Goal: Complete application form

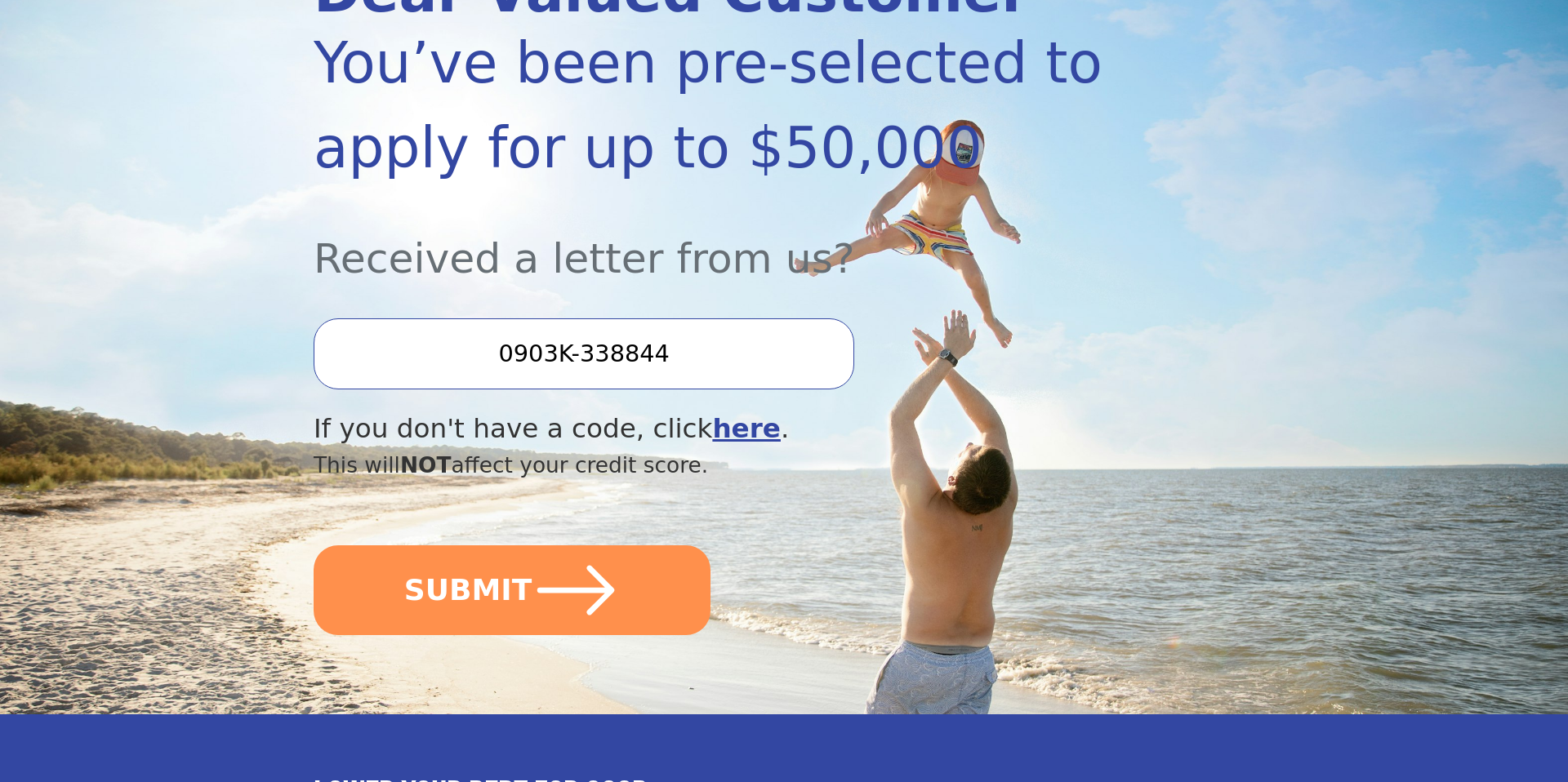
scroll to position [280, 0]
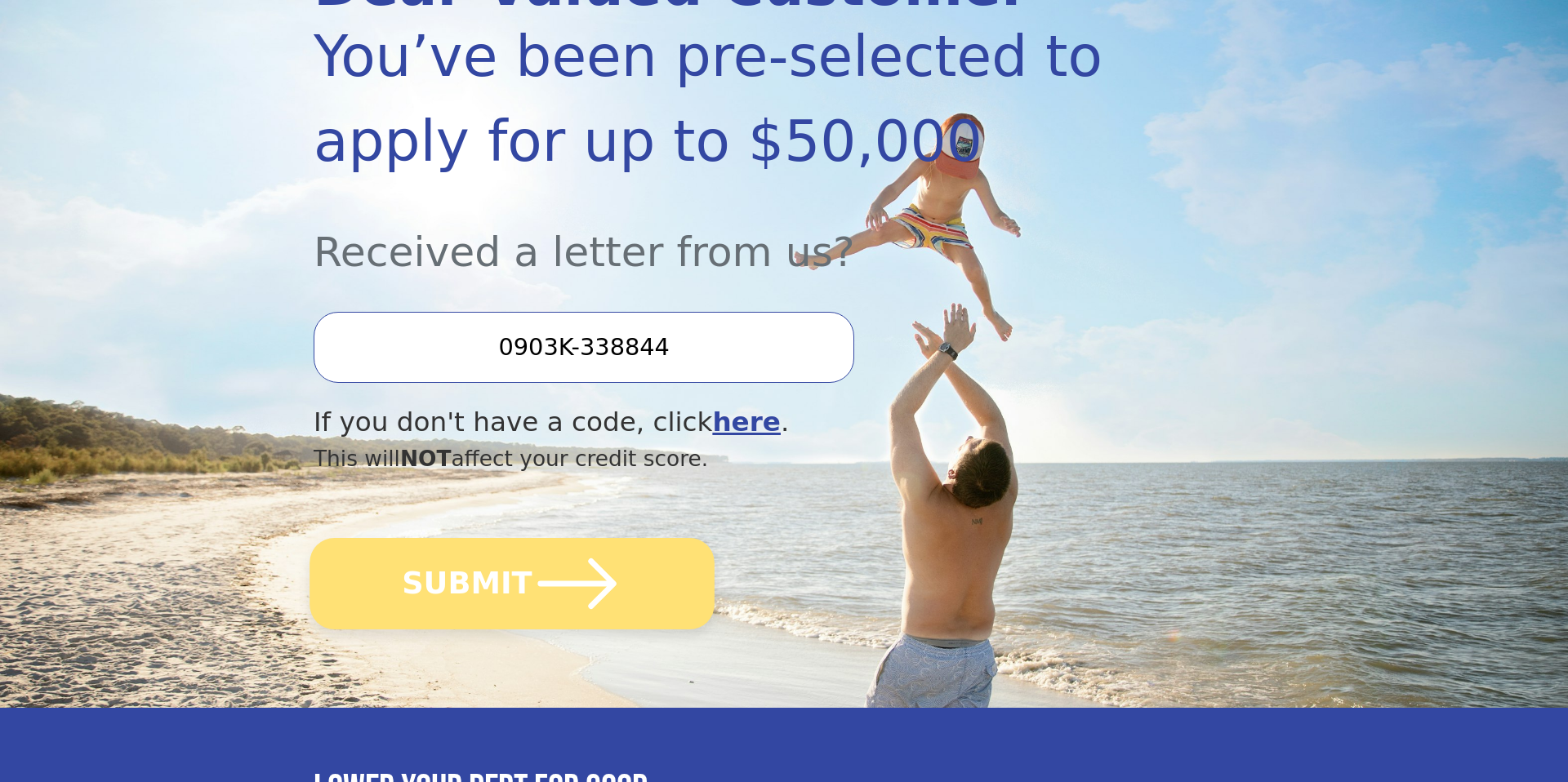
click at [551, 582] on icon "submit" at bounding box center [577, 584] width 78 height 50
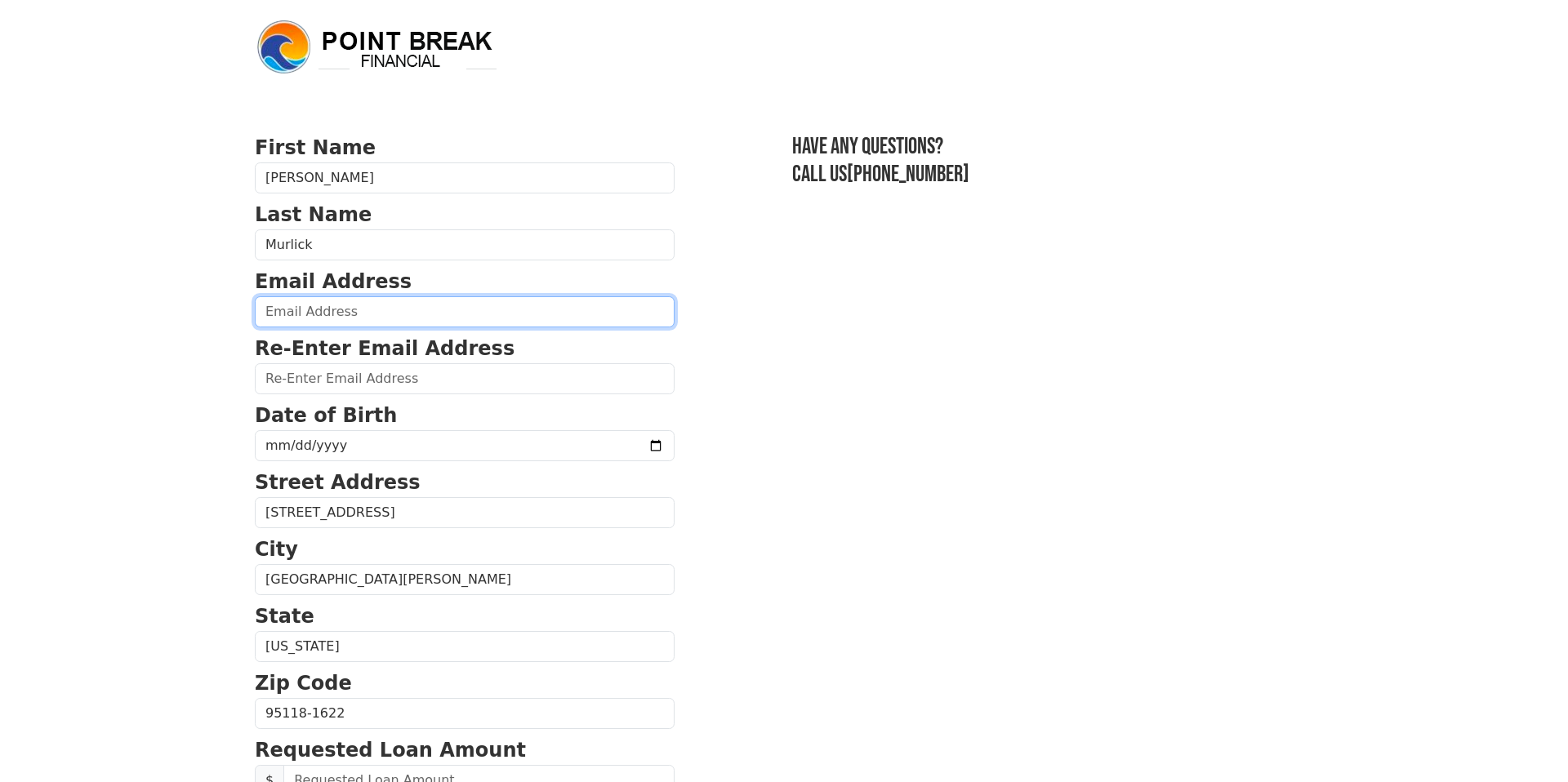
click at [342, 306] on input "email" at bounding box center [465, 312] width 420 height 31
type input "[EMAIL_ADDRESS][DOMAIN_NAME]"
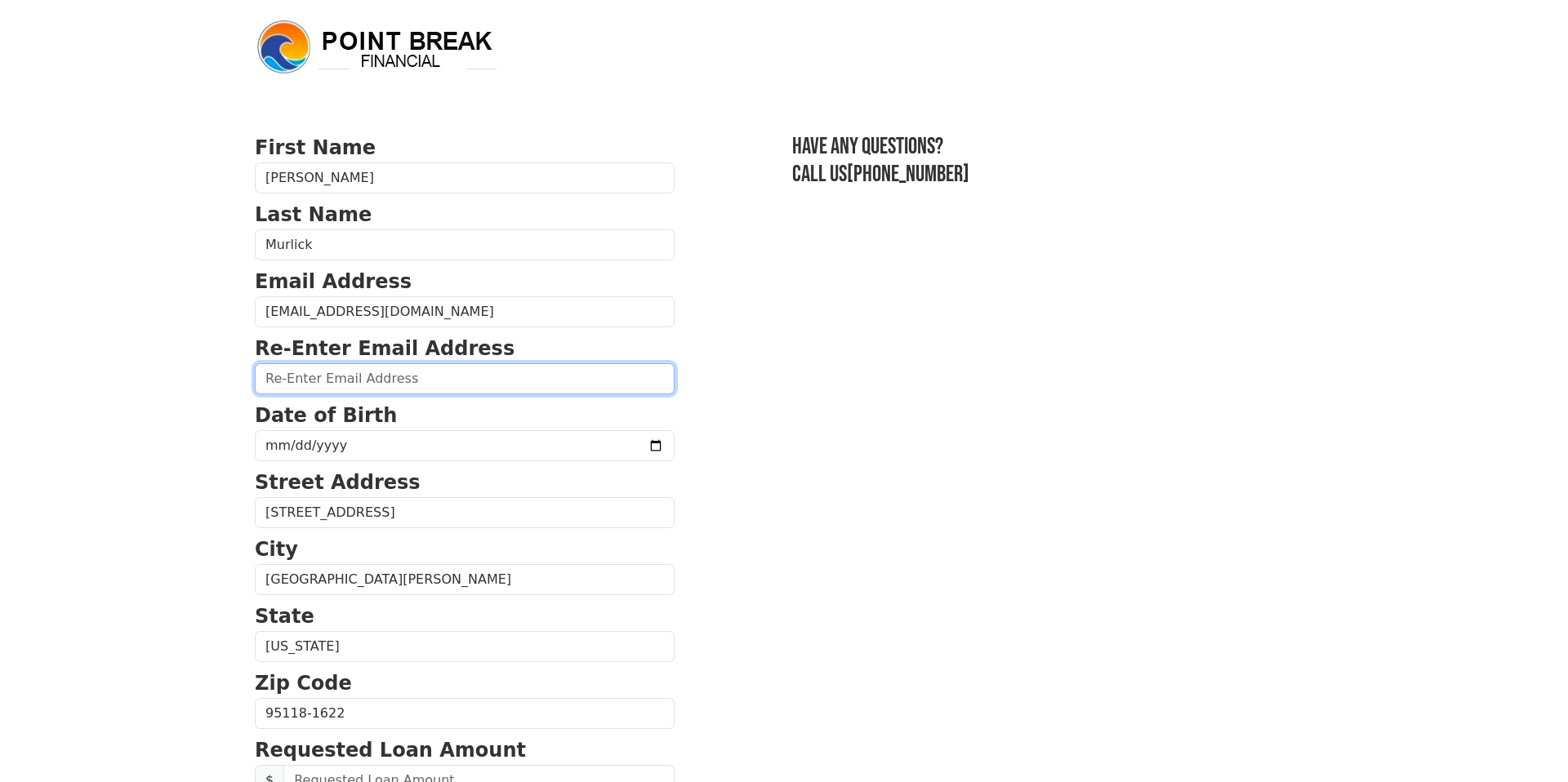
type input "[EMAIL_ADDRESS][DOMAIN_NAME]"
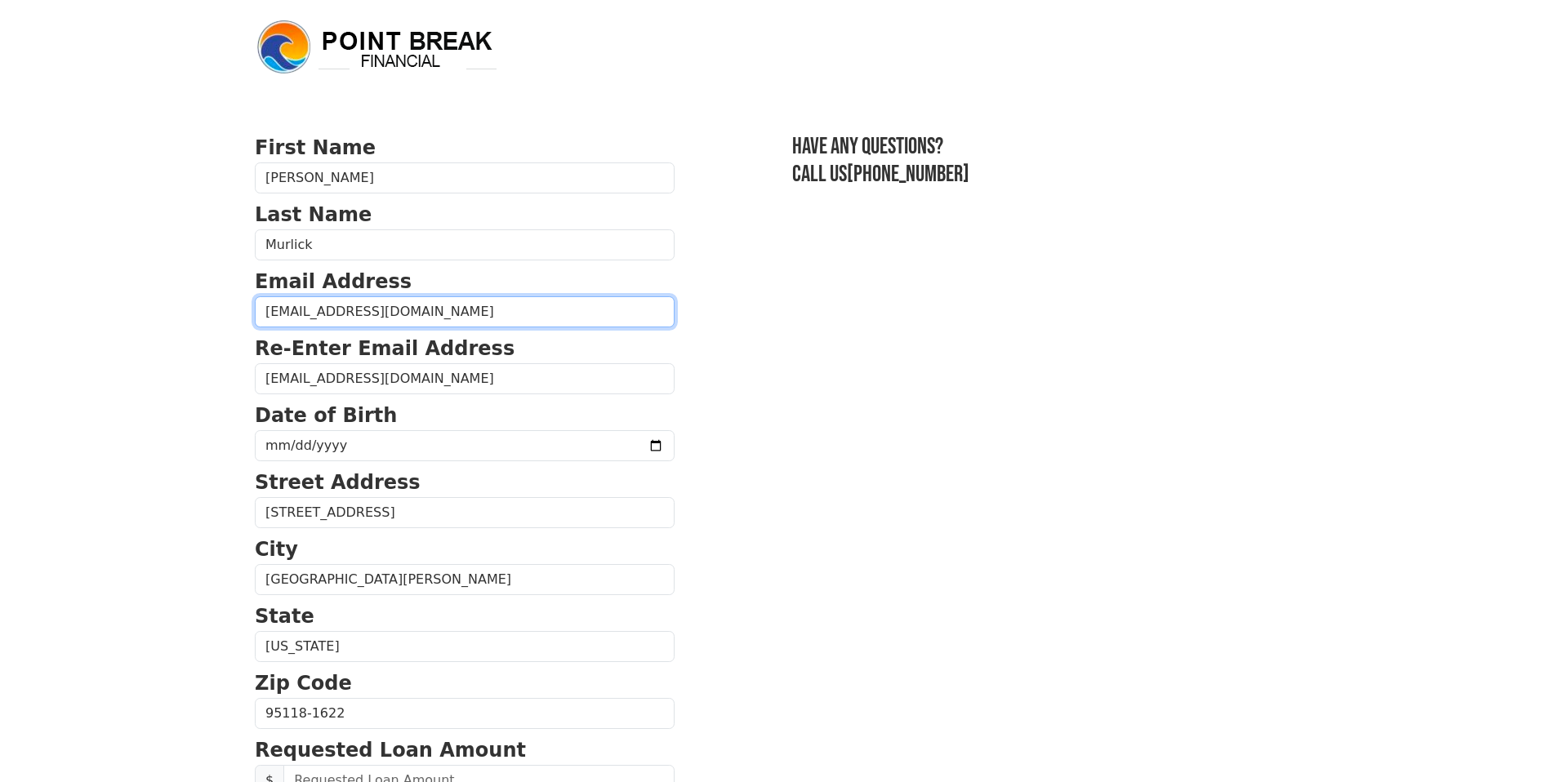
type input "(669) 319-9992"
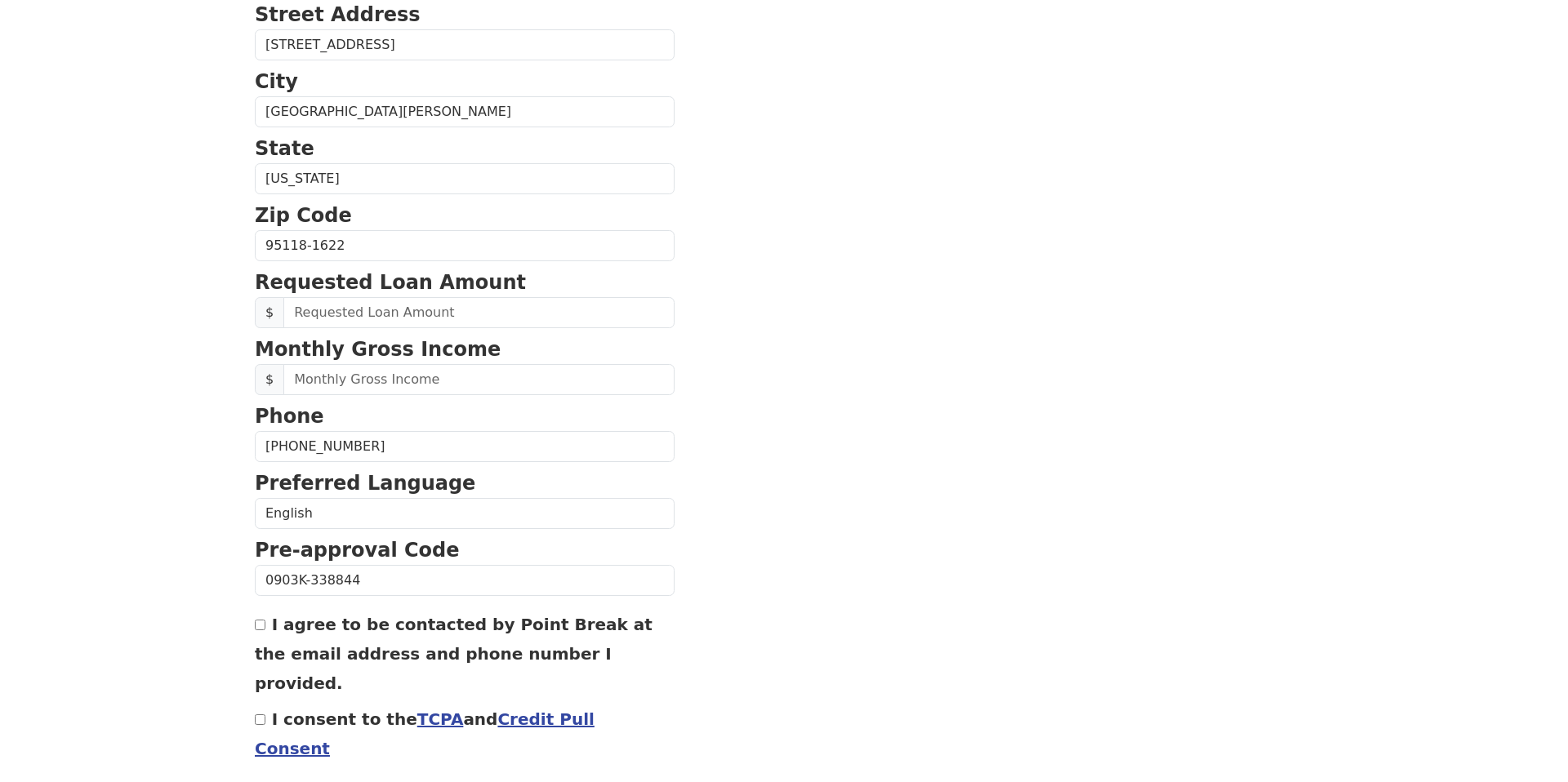
scroll to position [474, 0]
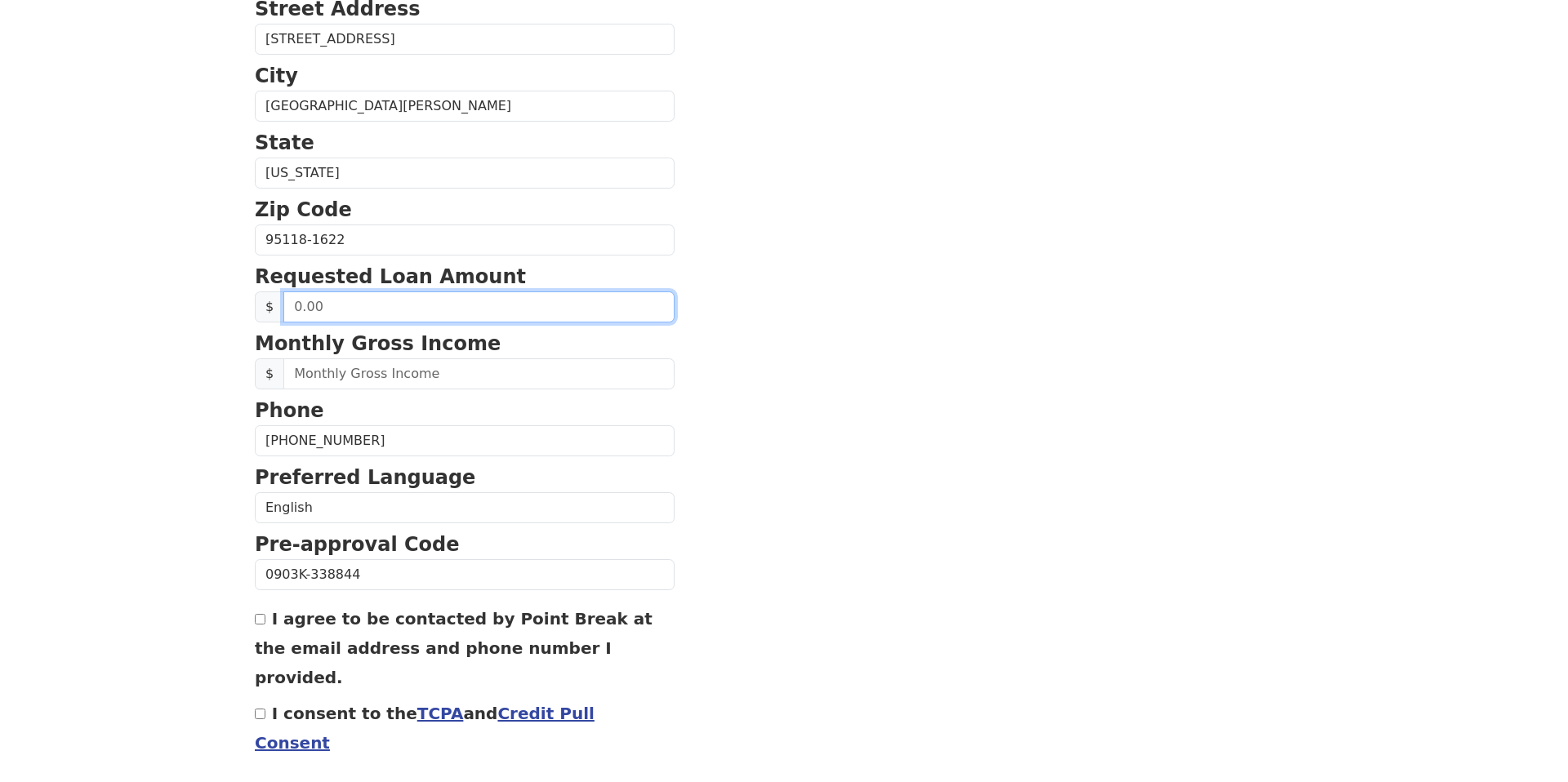
click at [358, 307] on input "text" at bounding box center [479, 307] width 391 height 31
click at [293, 308] on input "text" at bounding box center [479, 307] width 391 height 31
click at [329, 306] on input "text" at bounding box center [479, 307] width 391 height 31
click at [306, 309] on input "50,000.00" at bounding box center [479, 307] width 391 height 31
type input "4,500.00"
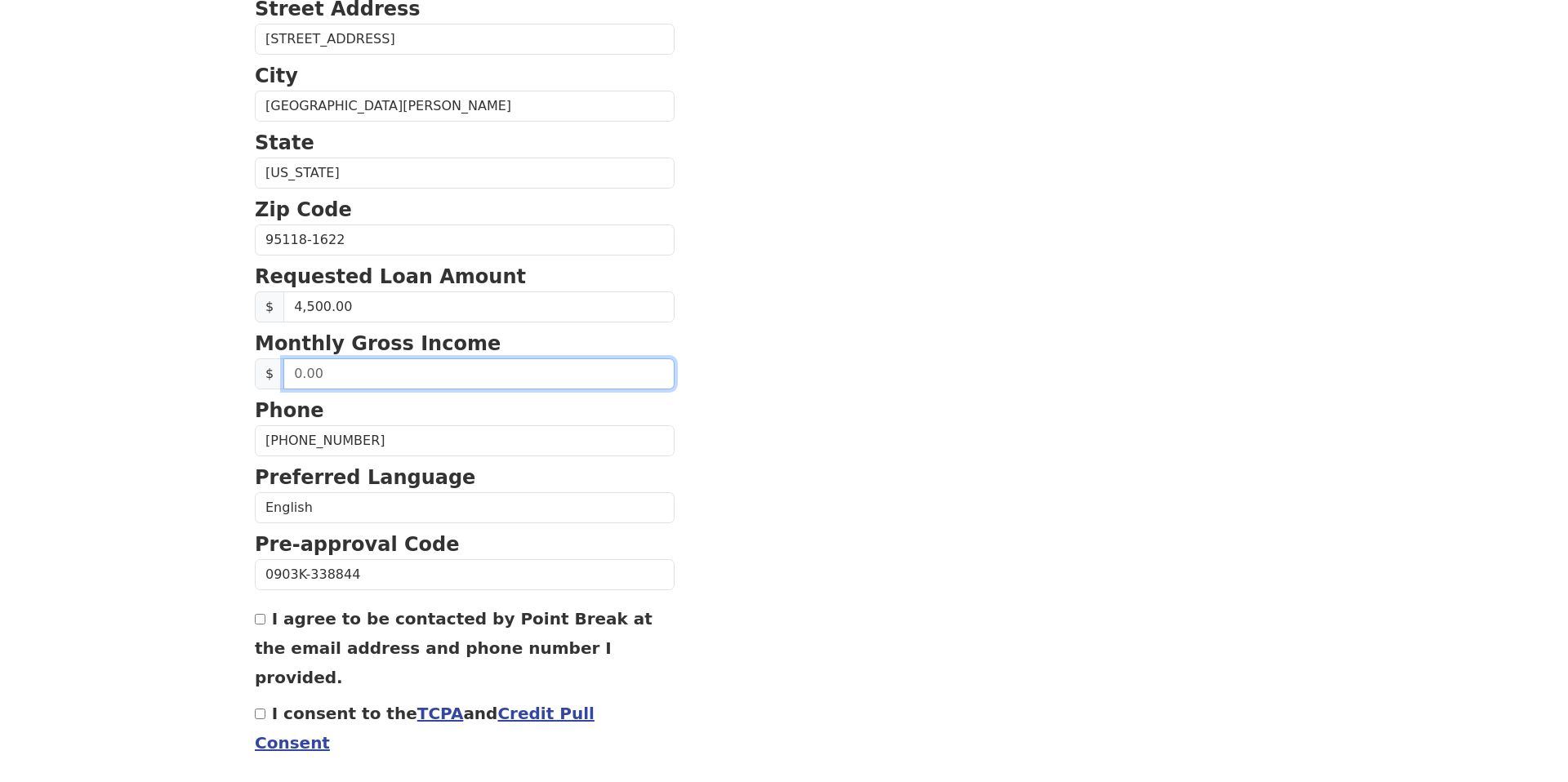
click at [292, 379] on input "text" at bounding box center [479, 374] width 391 height 31
type input "220,000.00"
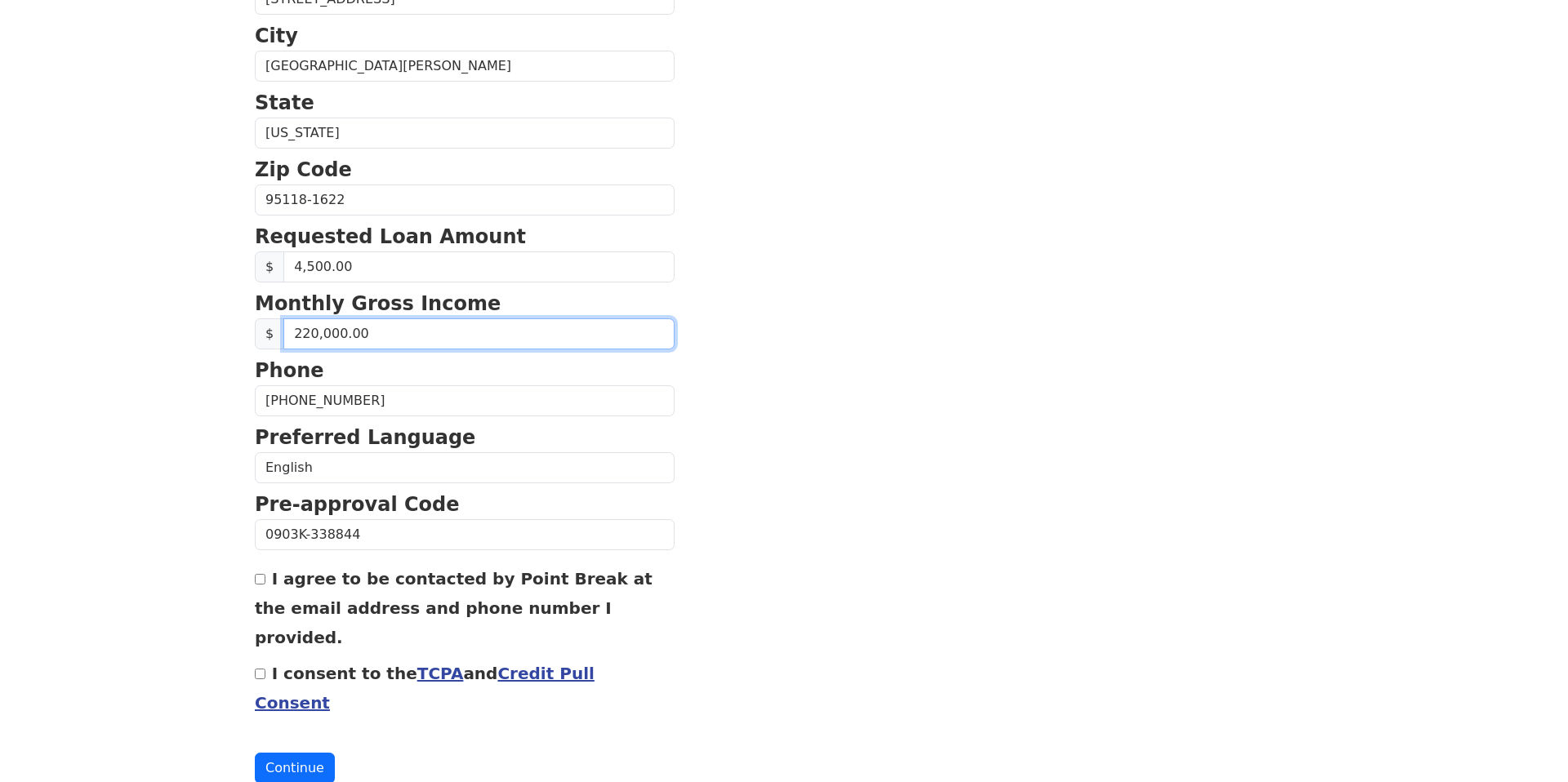
scroll to position [517, 0]
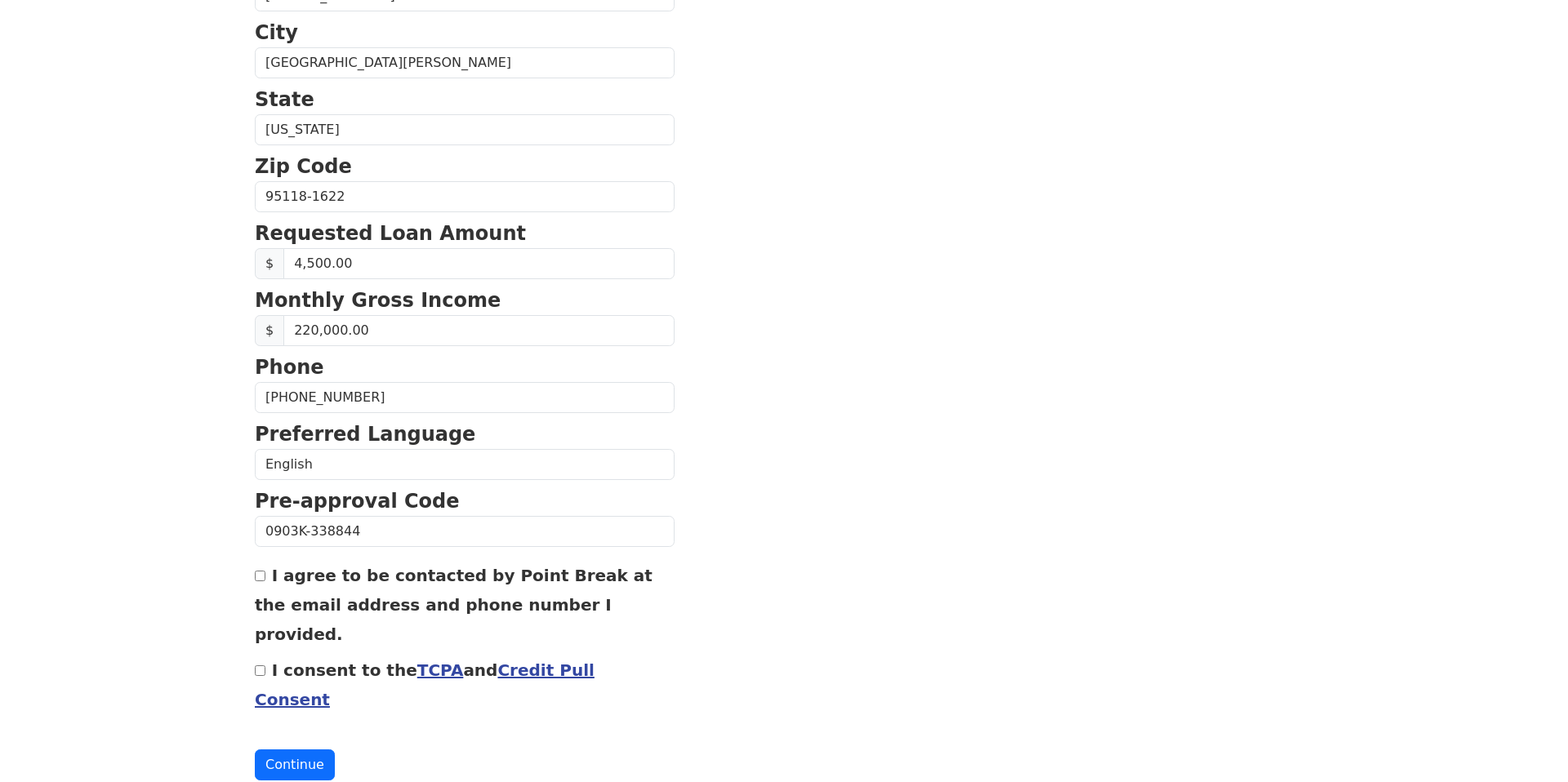
click at [259, 583] on div "I agree to be contacted by Point Break at the email address and phone number I …" at bounding box center [465, 604] width 420 height 88
click at [262, 575] on input "I agree to be contacted by Point Break at the email address and phone number I …" at bounding box center [260, 577] width 11 height 11
checkbox input "true"
click at [265, 665] on input "I consent to the TCPA and Credit Pull Consent" at bounding box center [260, 671] width 11 height 11
checkbox input "true"
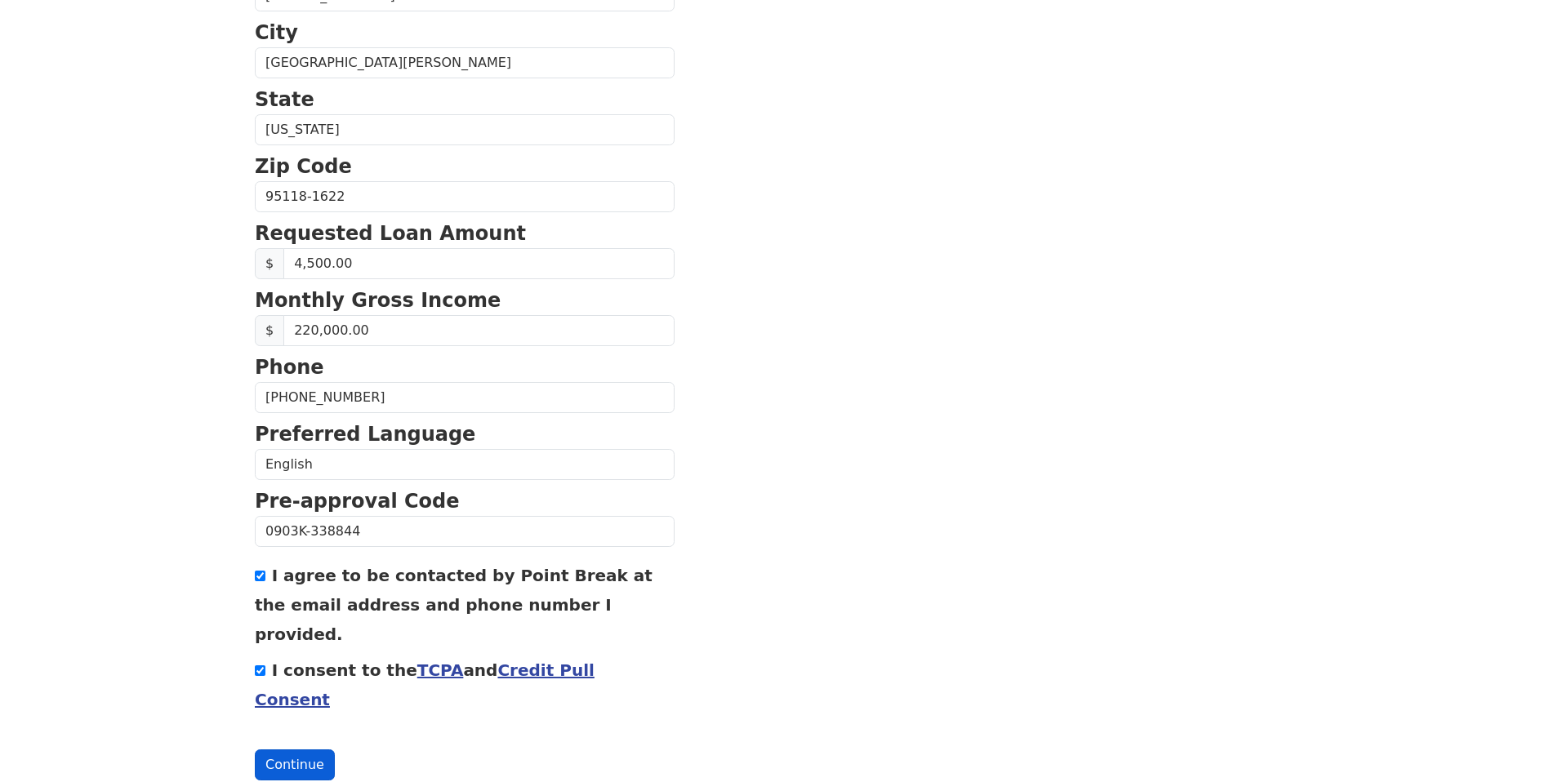
click at [283, 750] on button "Continue" at bounding box center [294, 765] width 80 height 31
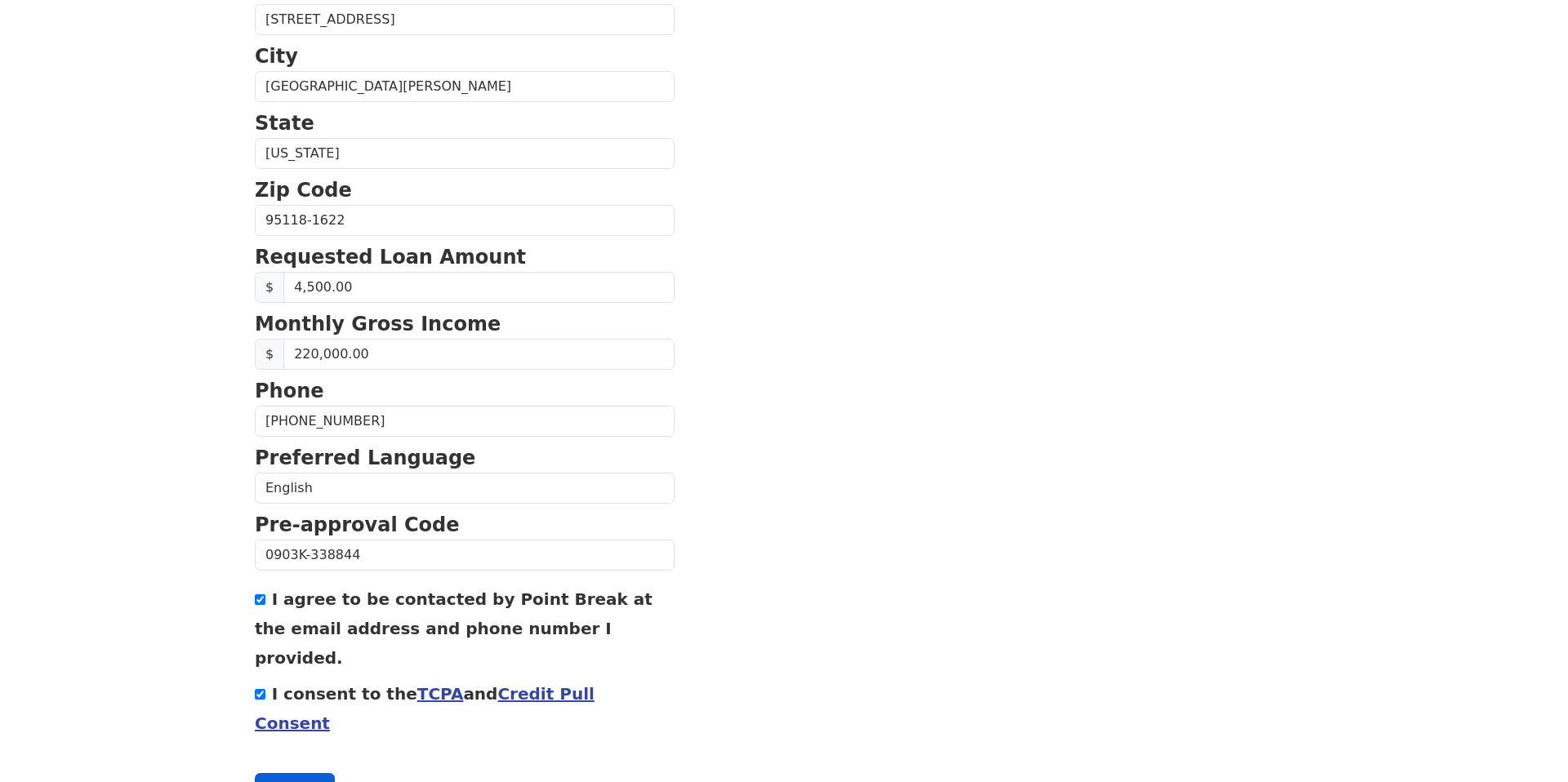
scroll to position [540, 0]
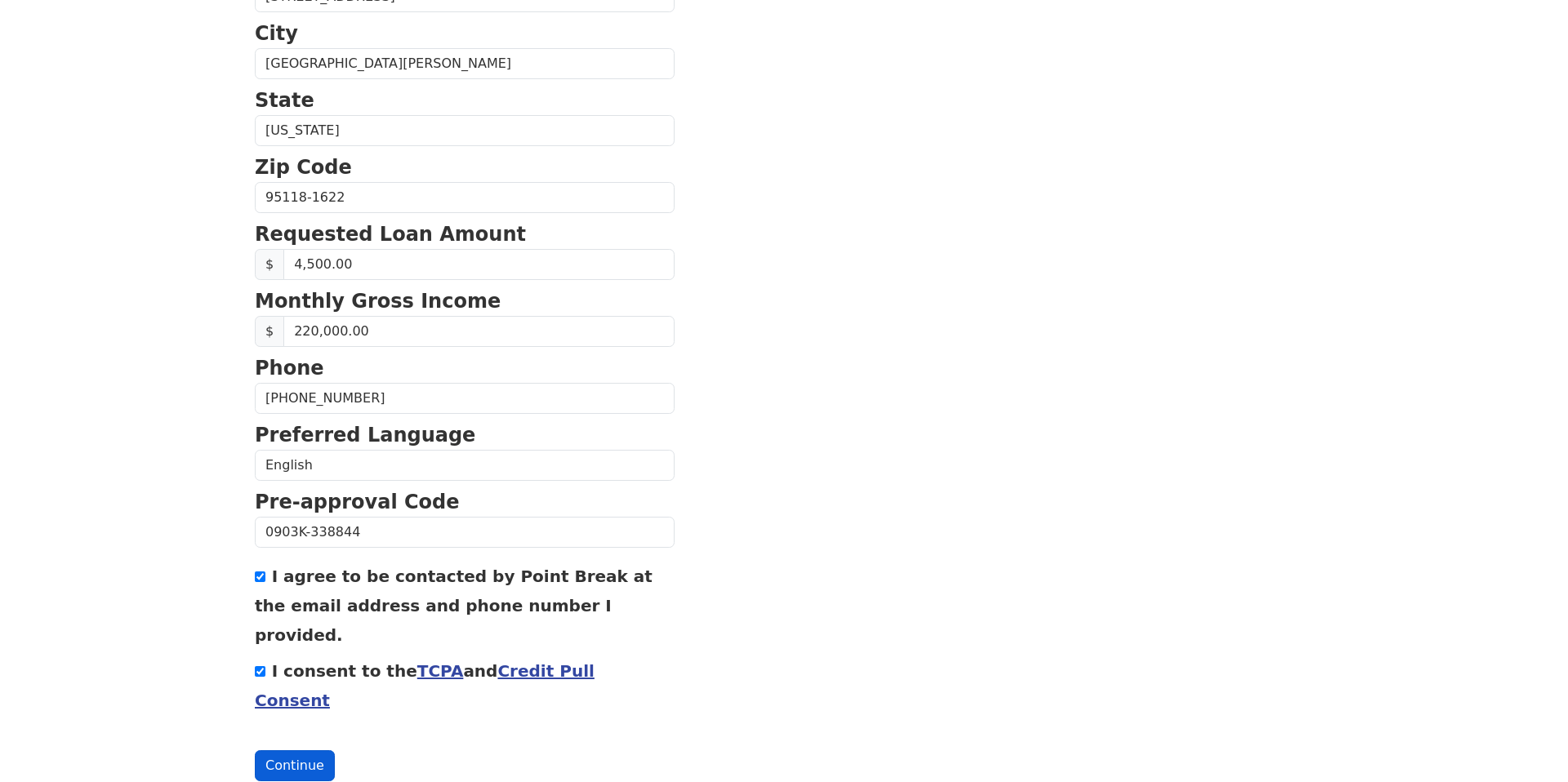
click at [288, 751] on button "Continue" at bounding box center [294, 766] width 80 height 31
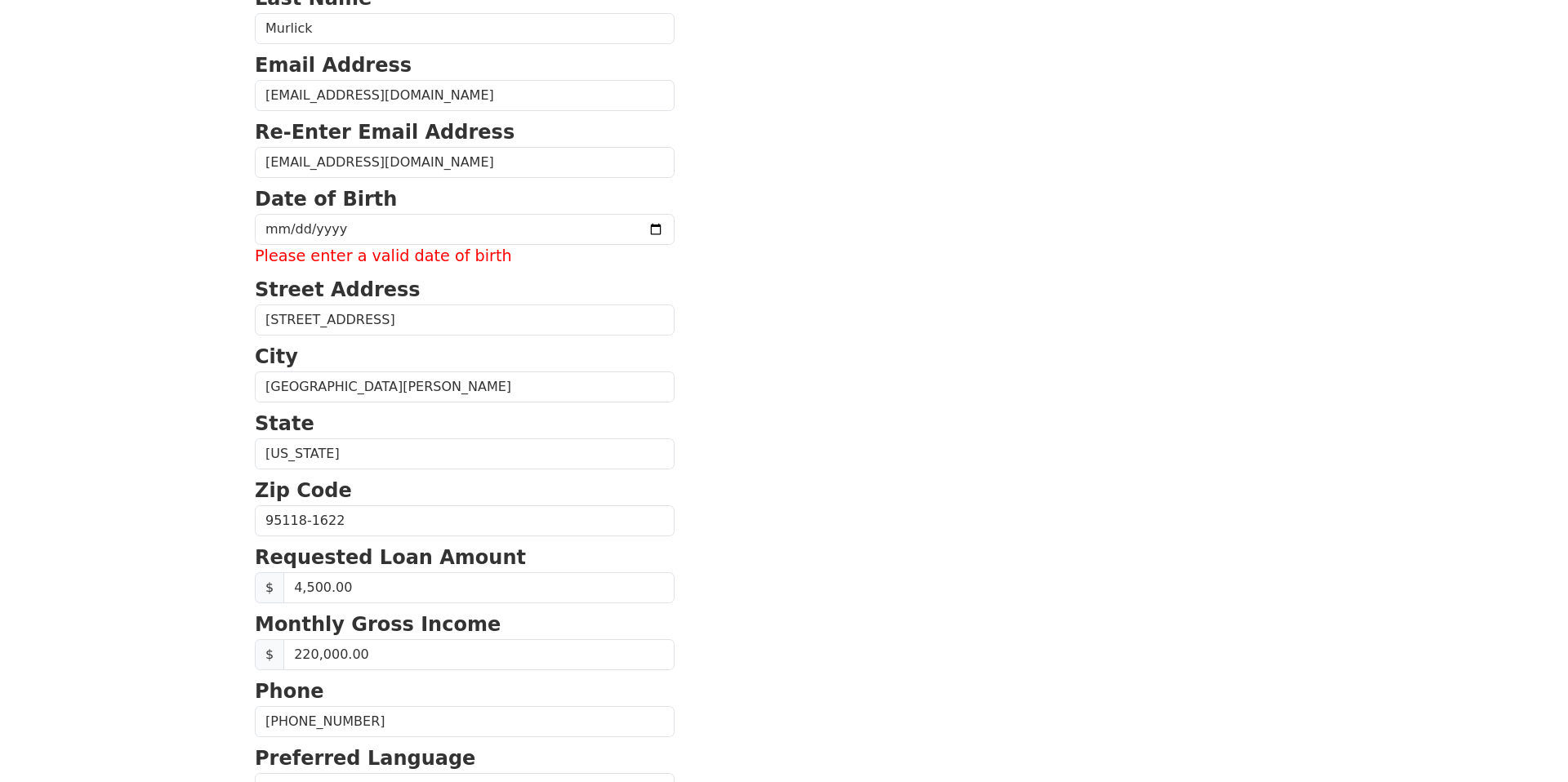
scroll to position [215, 0]
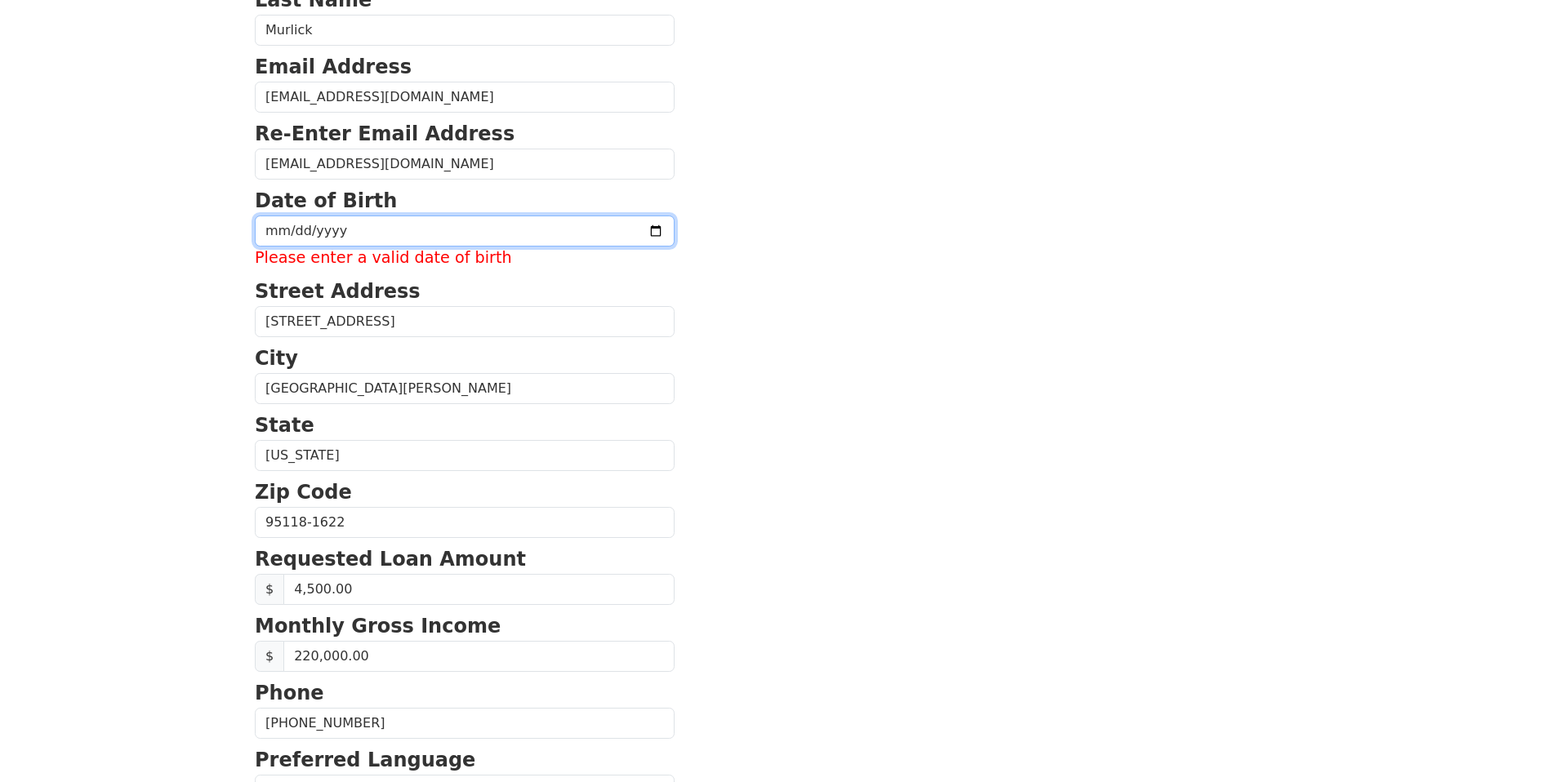
click at [271, 233] on input "date" at bounding box center [465, 230] width 420 height 31
type input "1978-12-26"
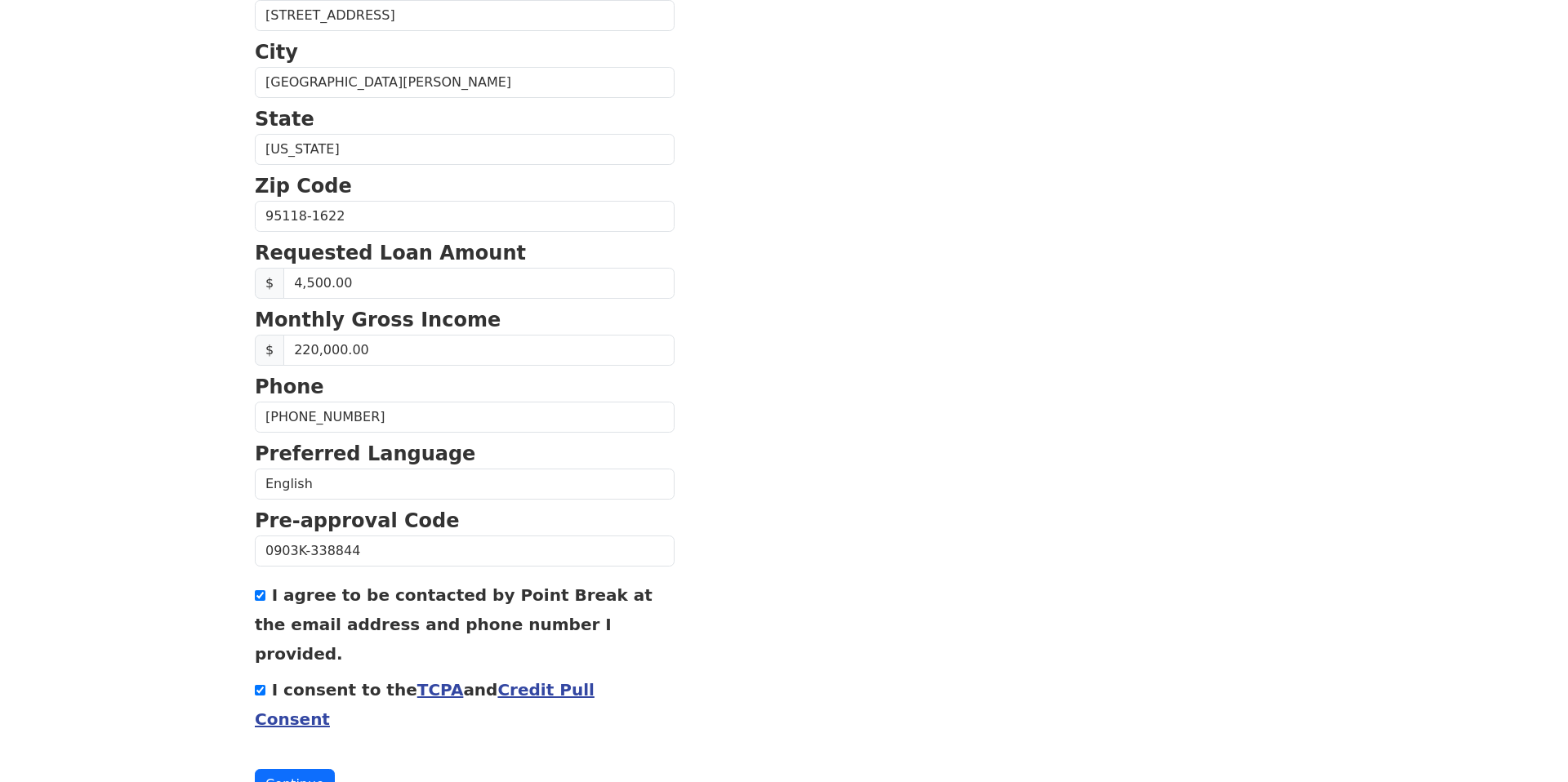
scroll to position [517, 0]
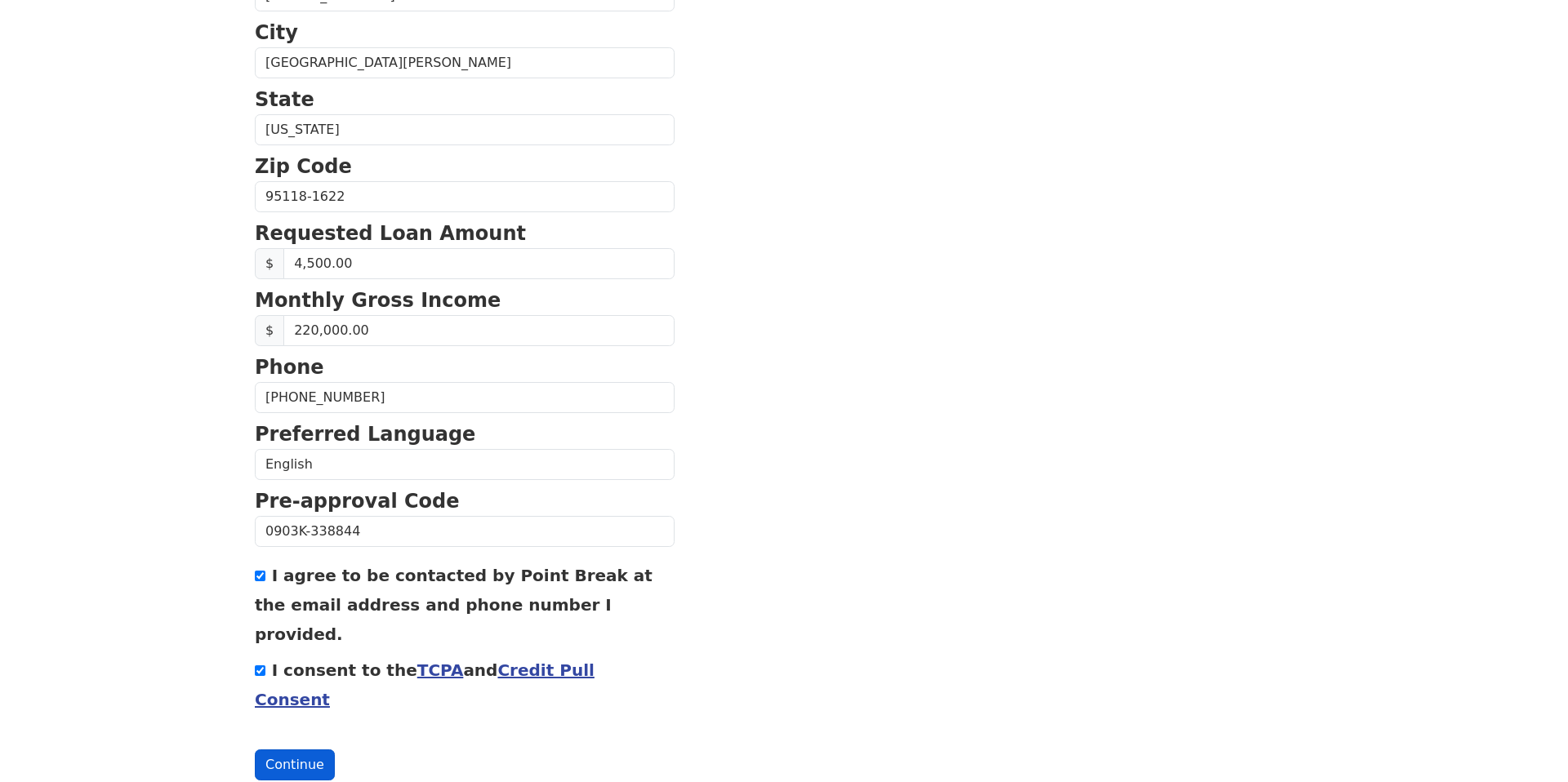
click at [291, 750] on button "Continue" at bounding box center [294, 765] width 80 height 31
